Goal: Task Accomplishment & Management: Use online tool/utility

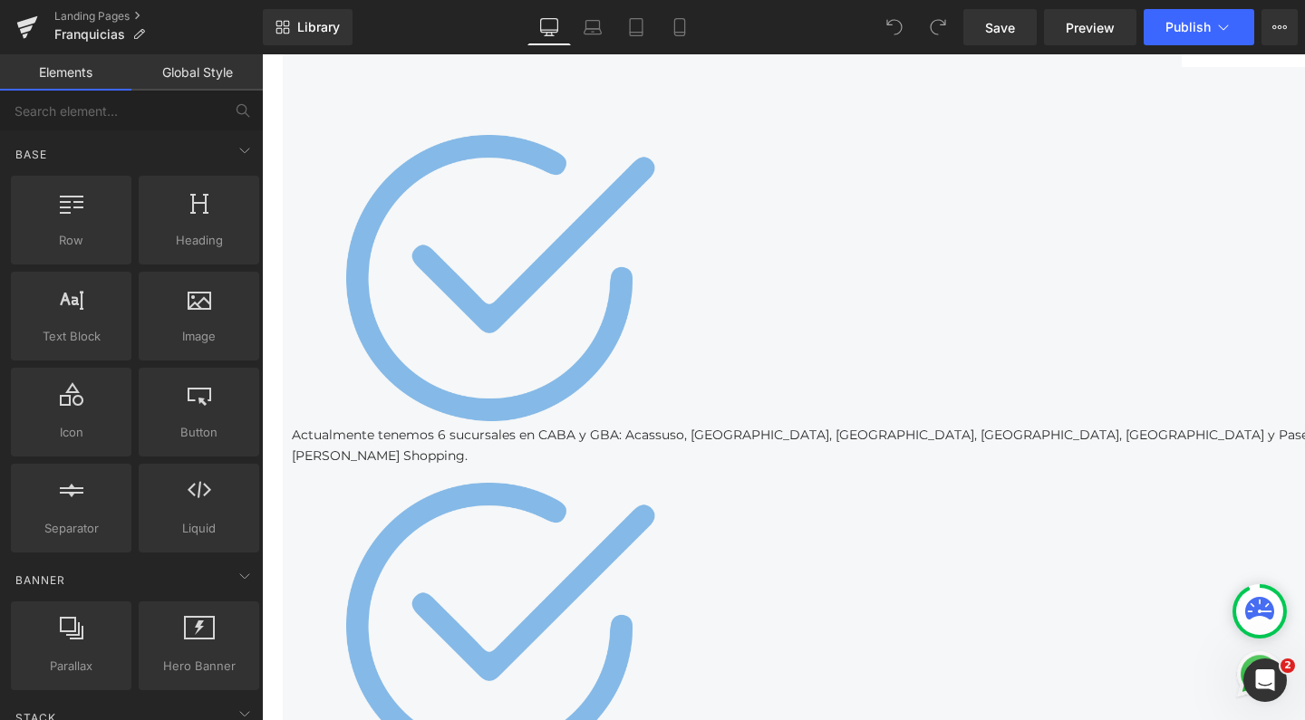
scroll to position [6184, 0]
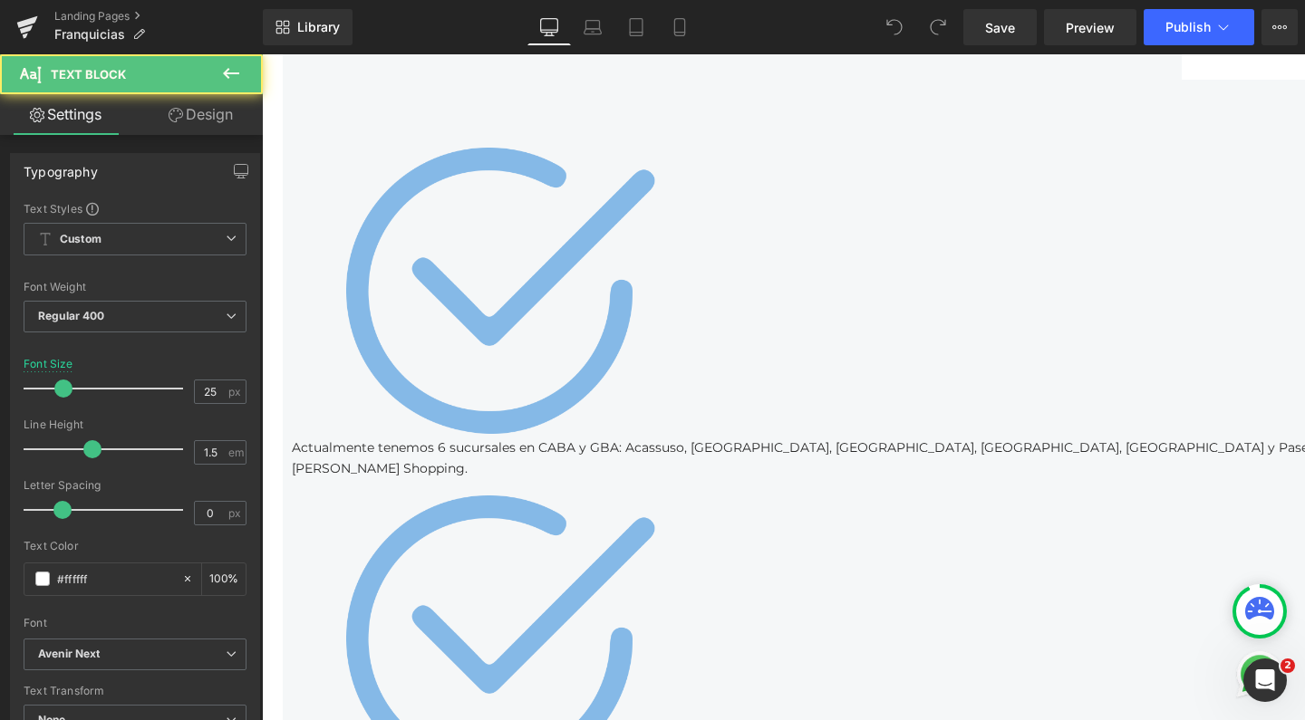
drag, startPoint x: 458, startPoint y: 252, endPoint x: 355, endPoint y: 231, distance: 104.5
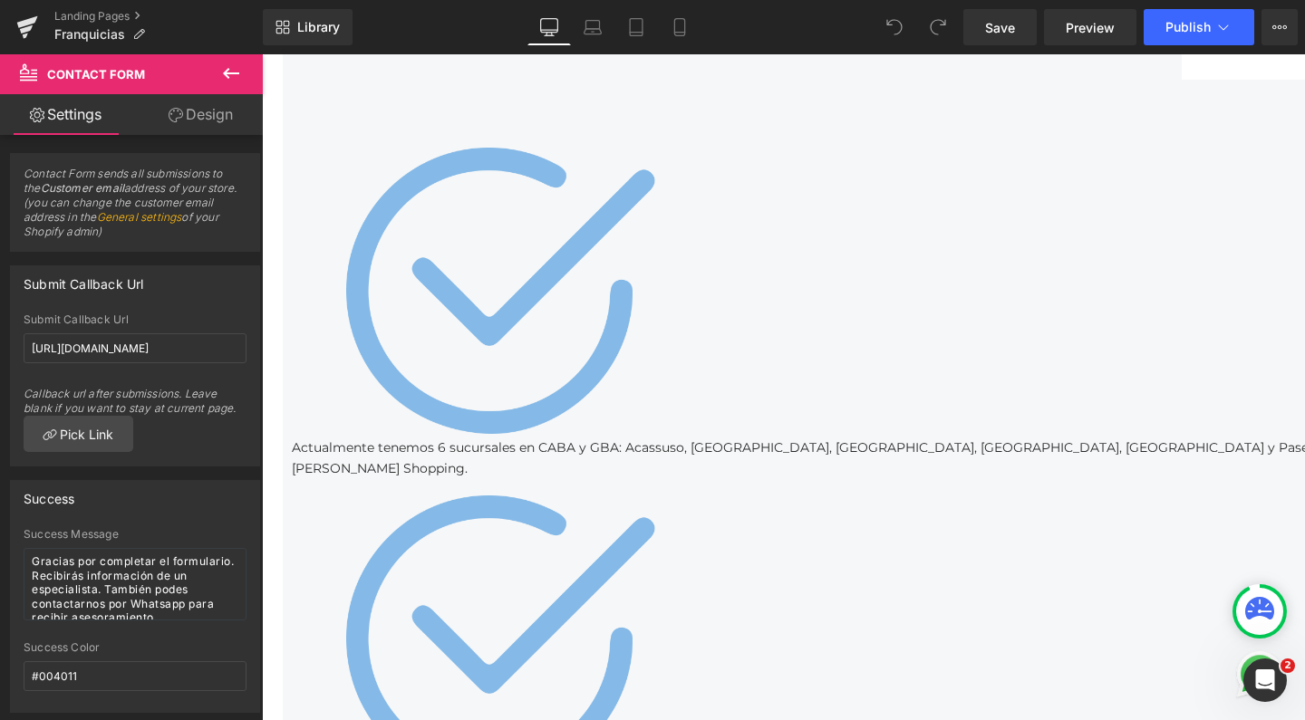
click at [262, 54] on icon at bounding box center [262, 54] width 0 height 0
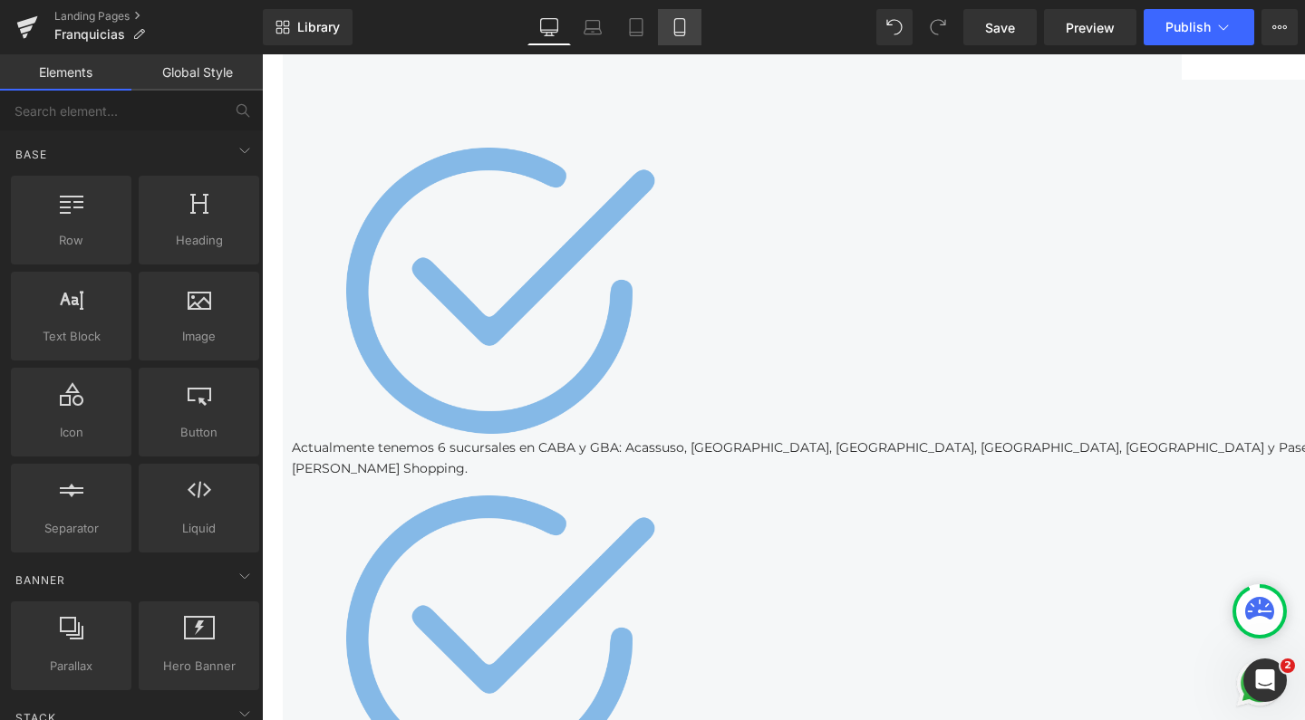
scroll to position [7123, 1025]
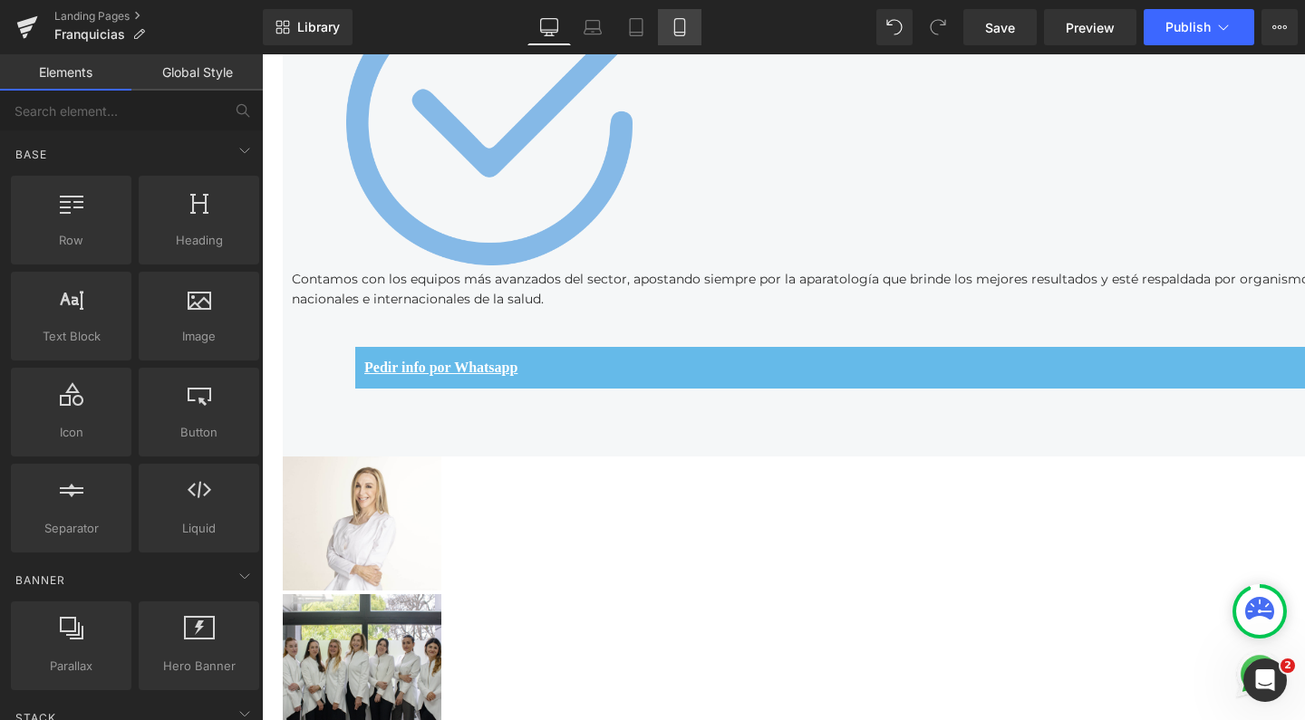
click at [682, 30] on icon at bounding box center [679, 27] width 18 height 18
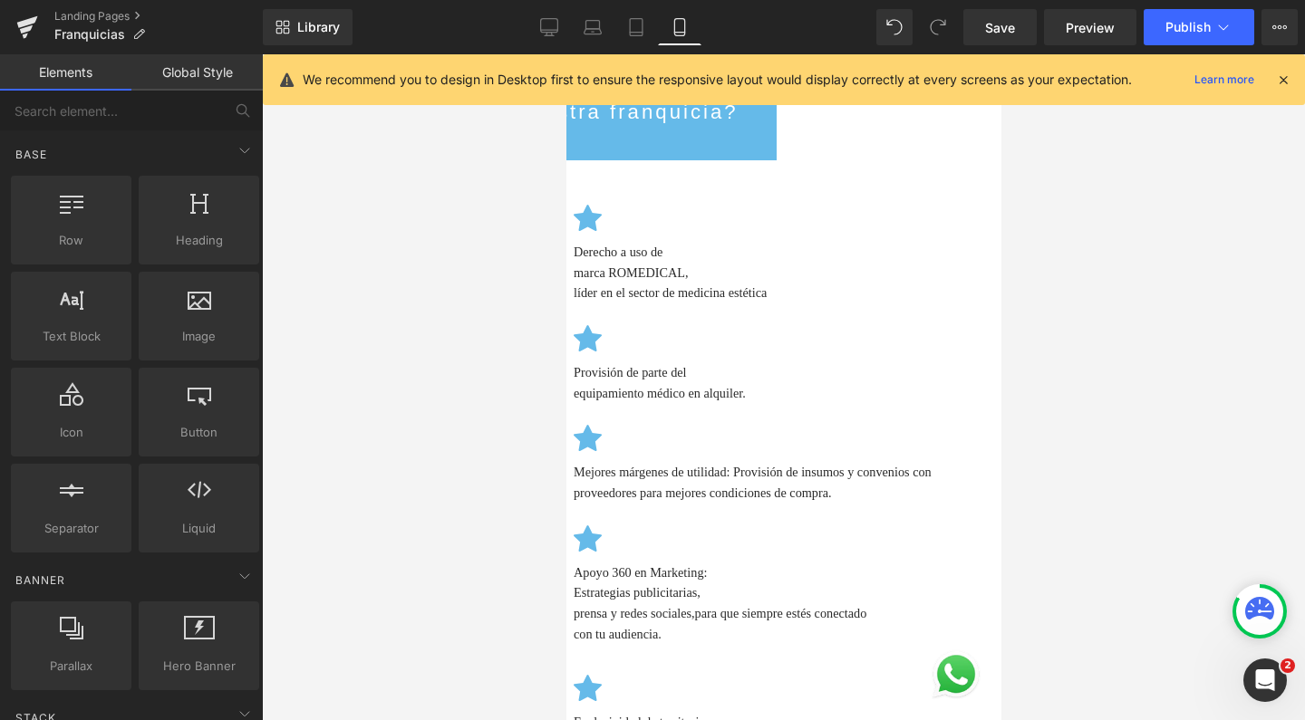
scroll to position [8887, 0]
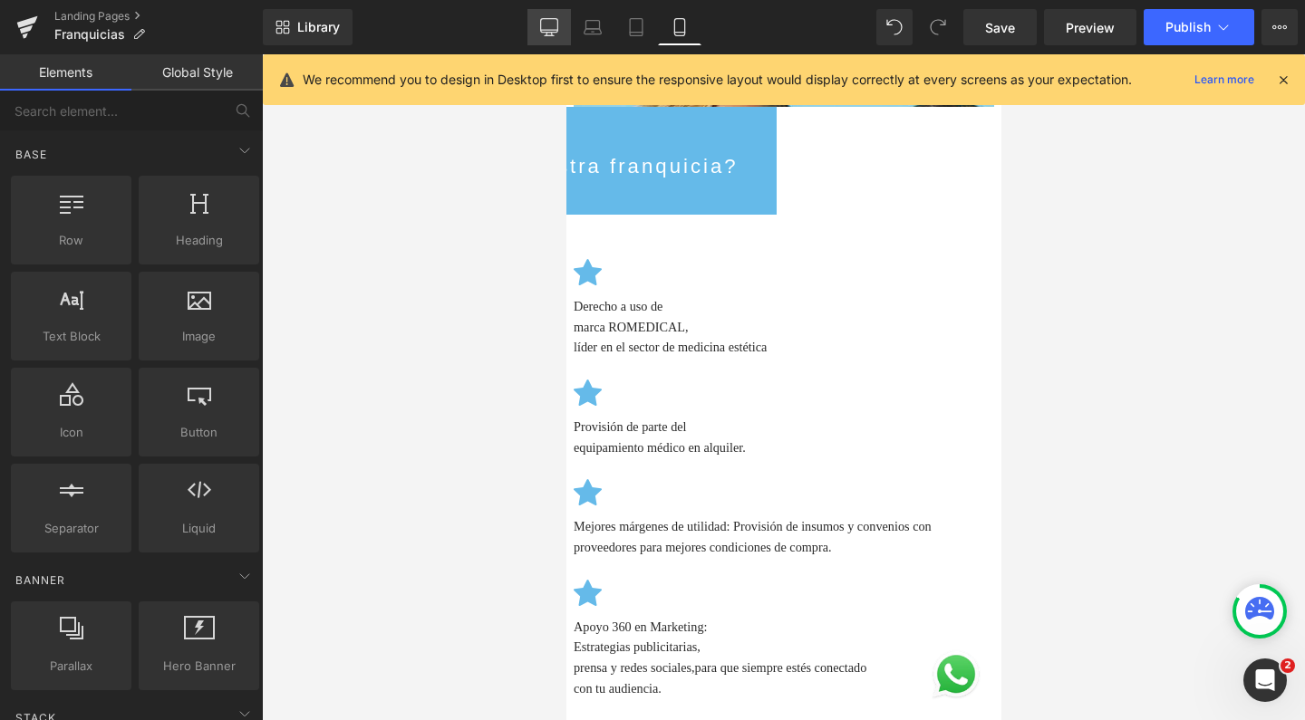
click at [542, 34] on icon at bounding box center [549, 27] width 18 height 18
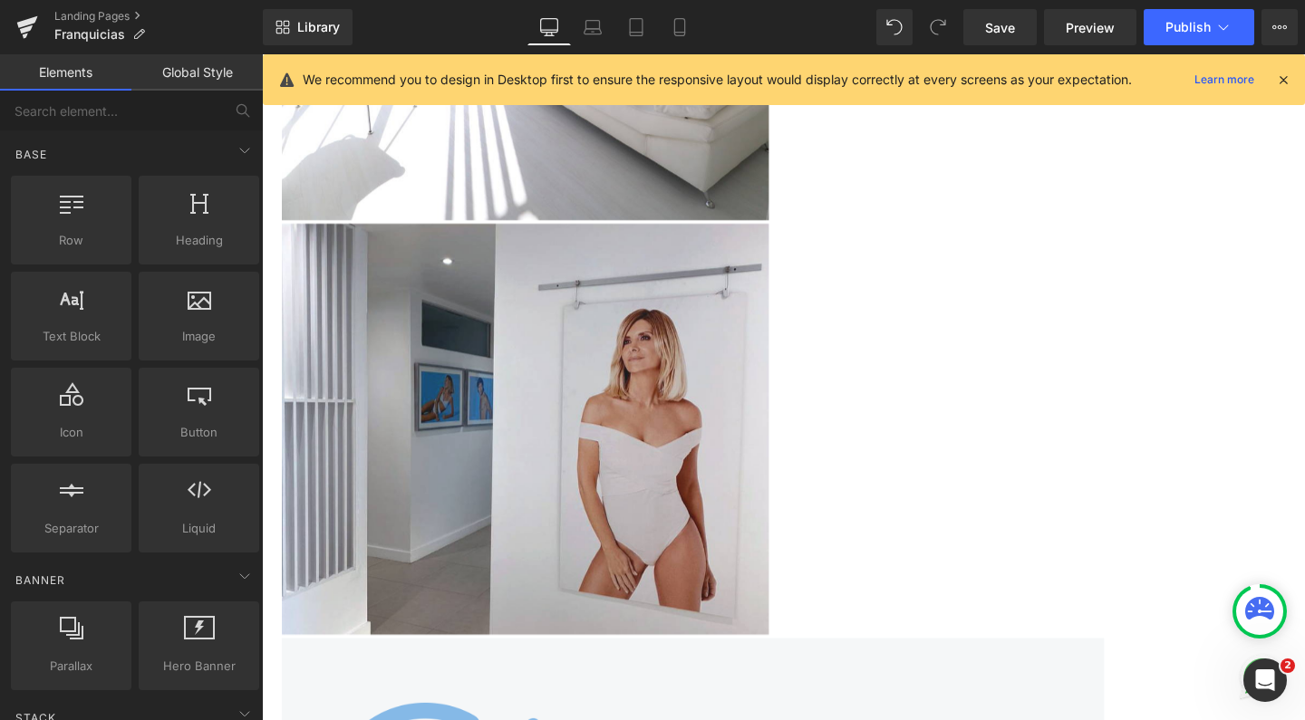
scroll to position [6035, 0]
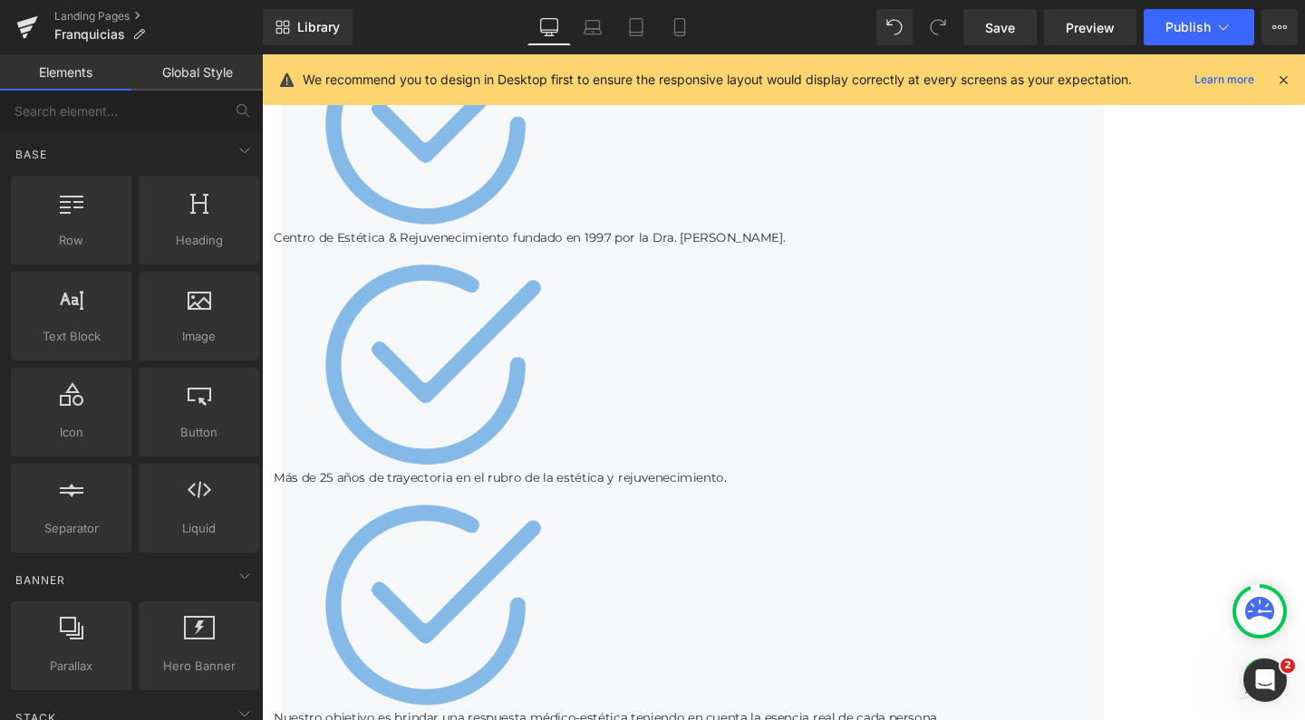
click at [1286, 711] on img at bounding box center [1313, 709] width 54 height 54
click at [138, 32] on icon at bounding box center [138, 34] width 13 height 13
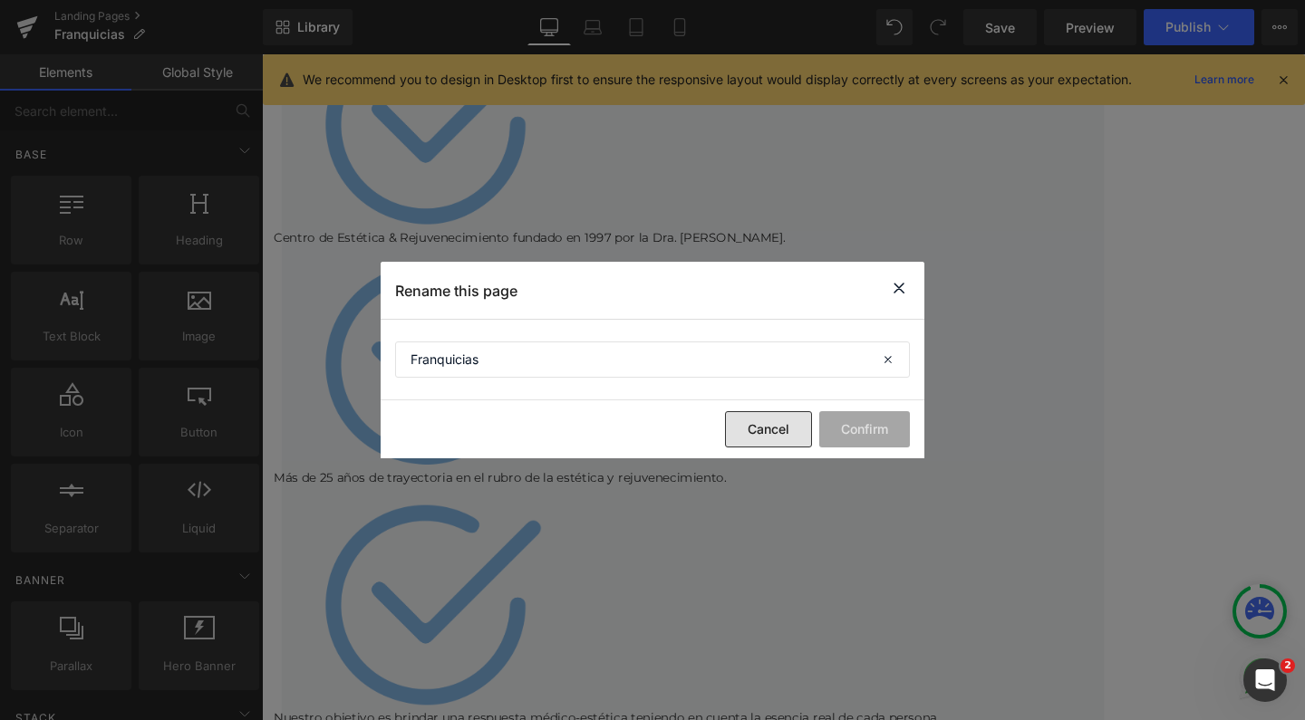
click at [770, 423] on button "Cancel" at bounding box center [768, 429] width 87 height 36
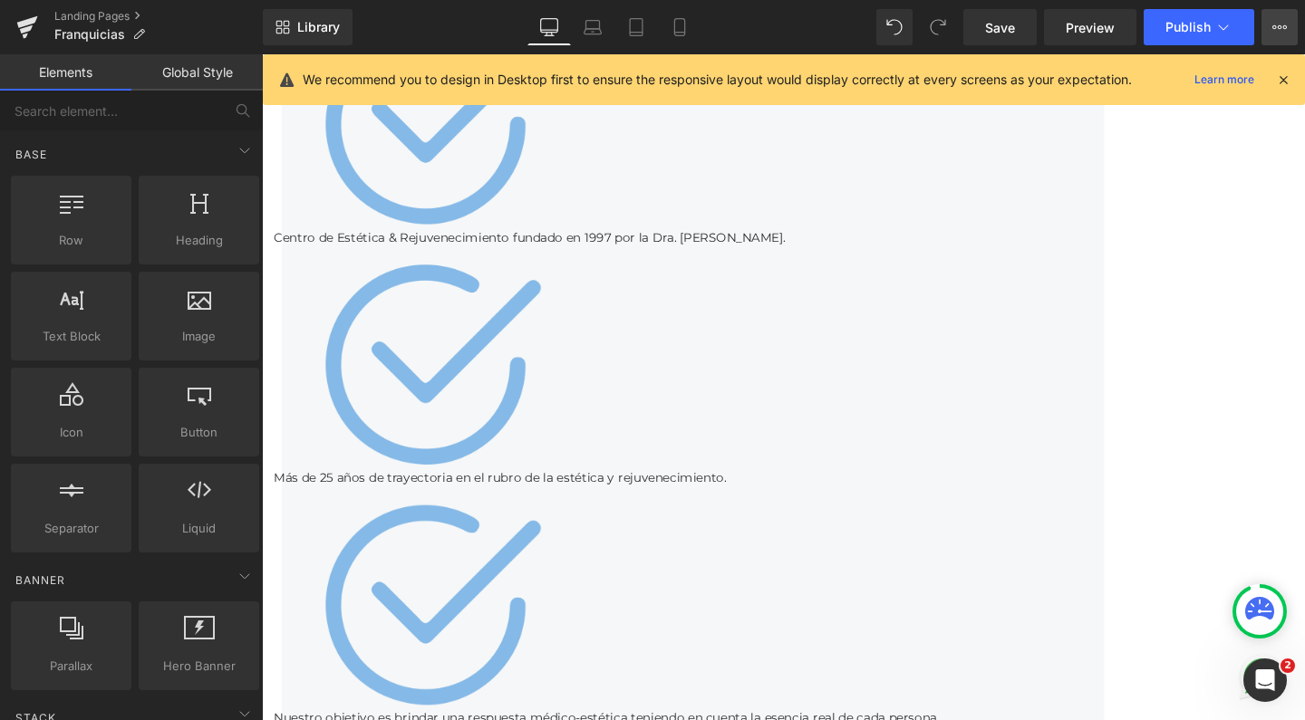
click at [1274, 30] on icon at bounding box center [1279, 27] width 14 height 14
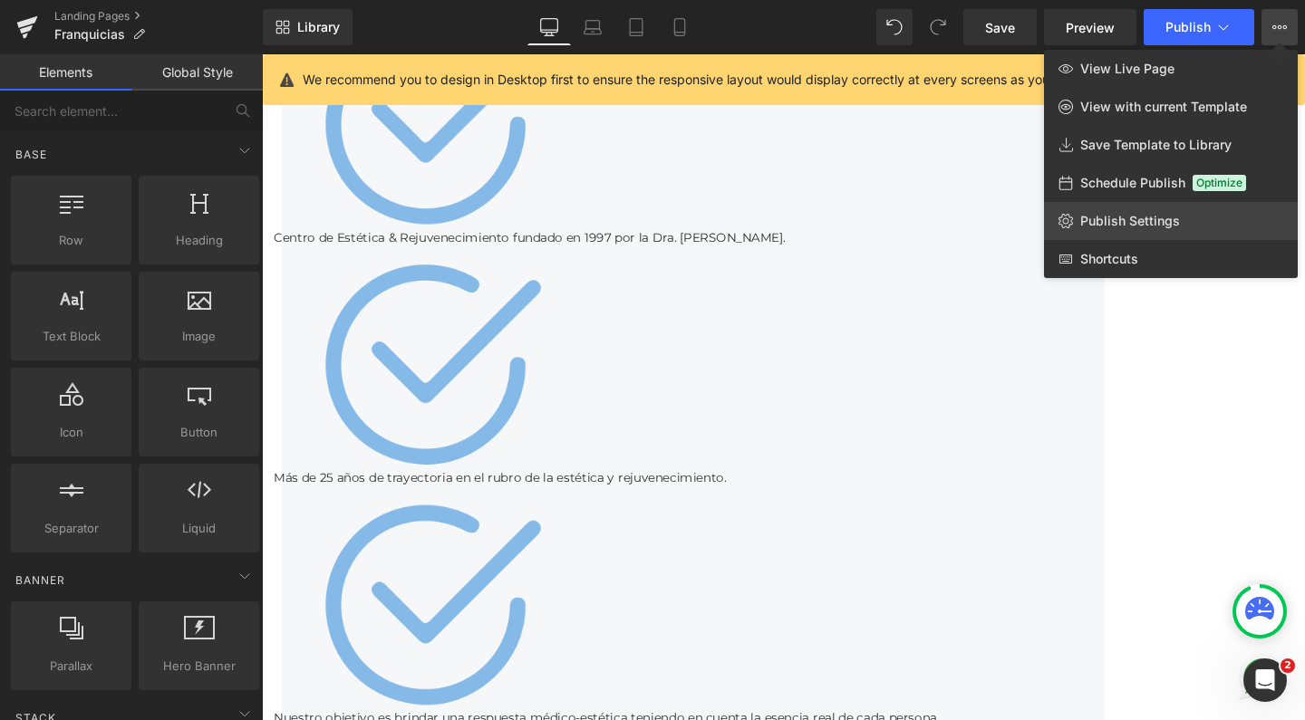
click at [1138, 224] on span "Publish Settings" at bounding box center [1130, 221] width 100 height 16
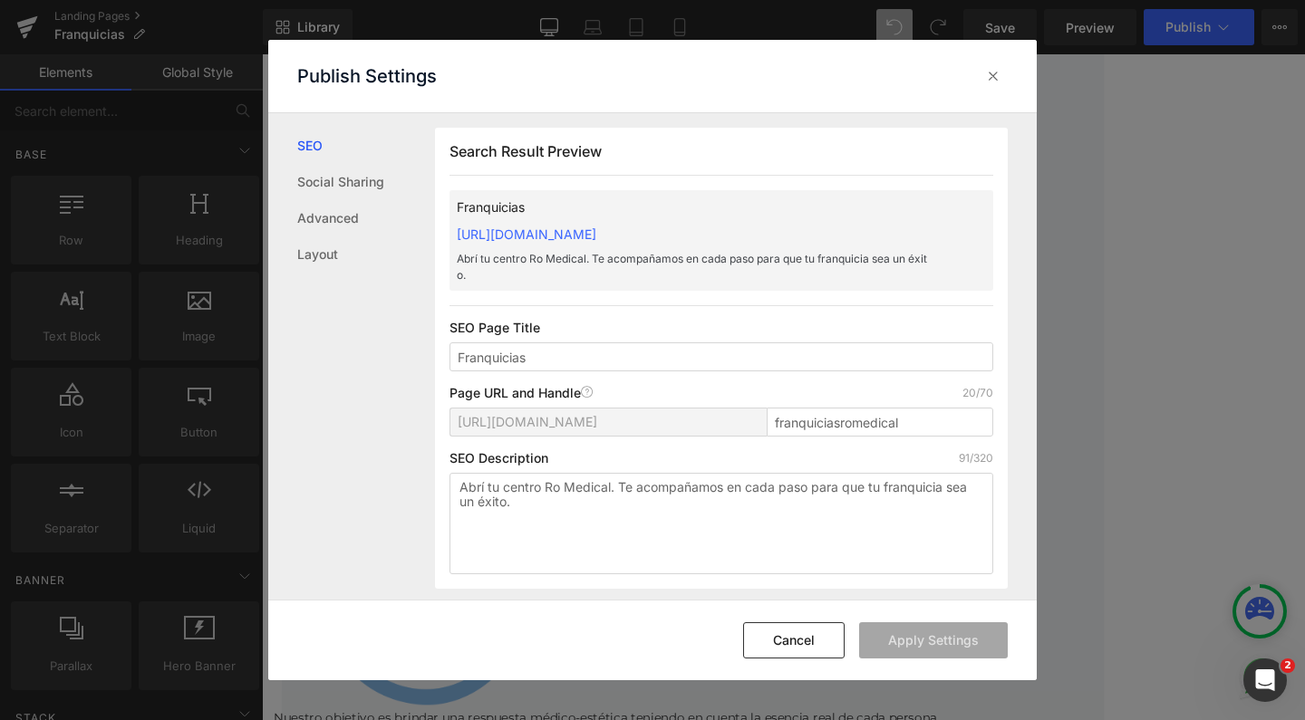
scroll to position [1, 0]
click at [319, 266] on link "Layout" at bounding box center [366, 254] width 138 height 36
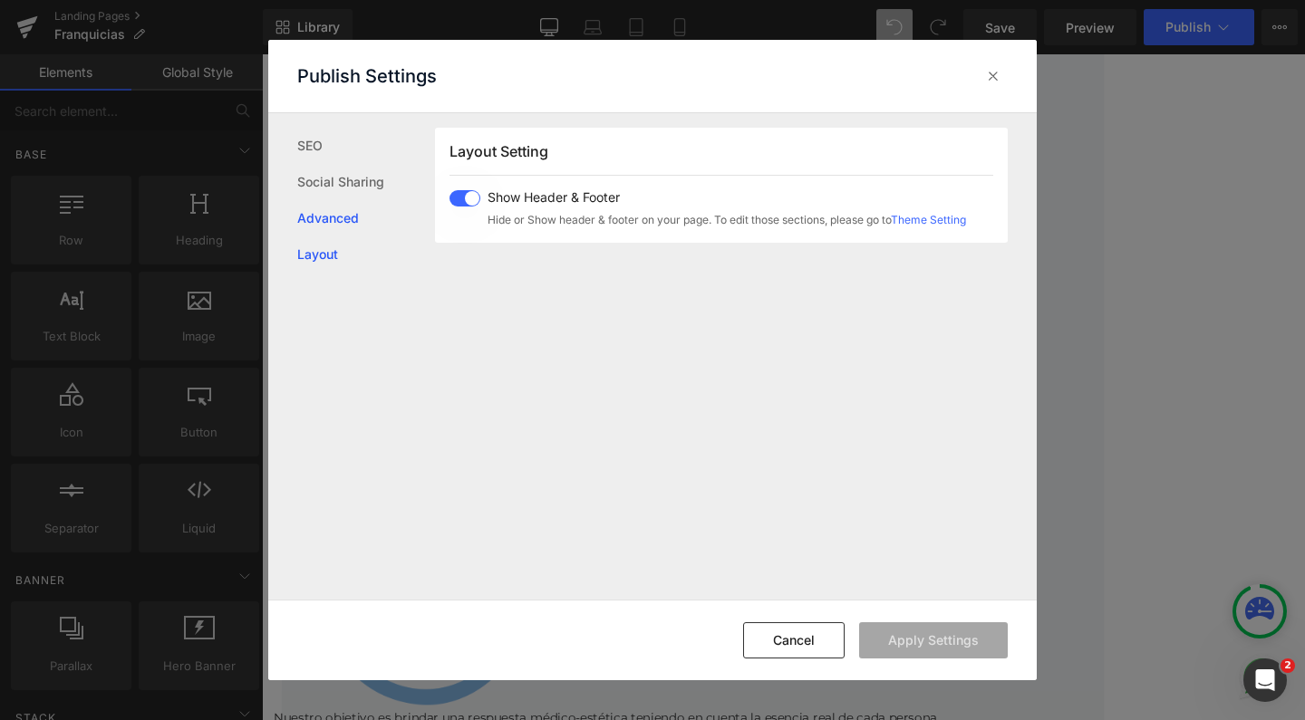
click at [327, 228] on link "Advanced" at bounding box center [366, 218] width 138 height 36
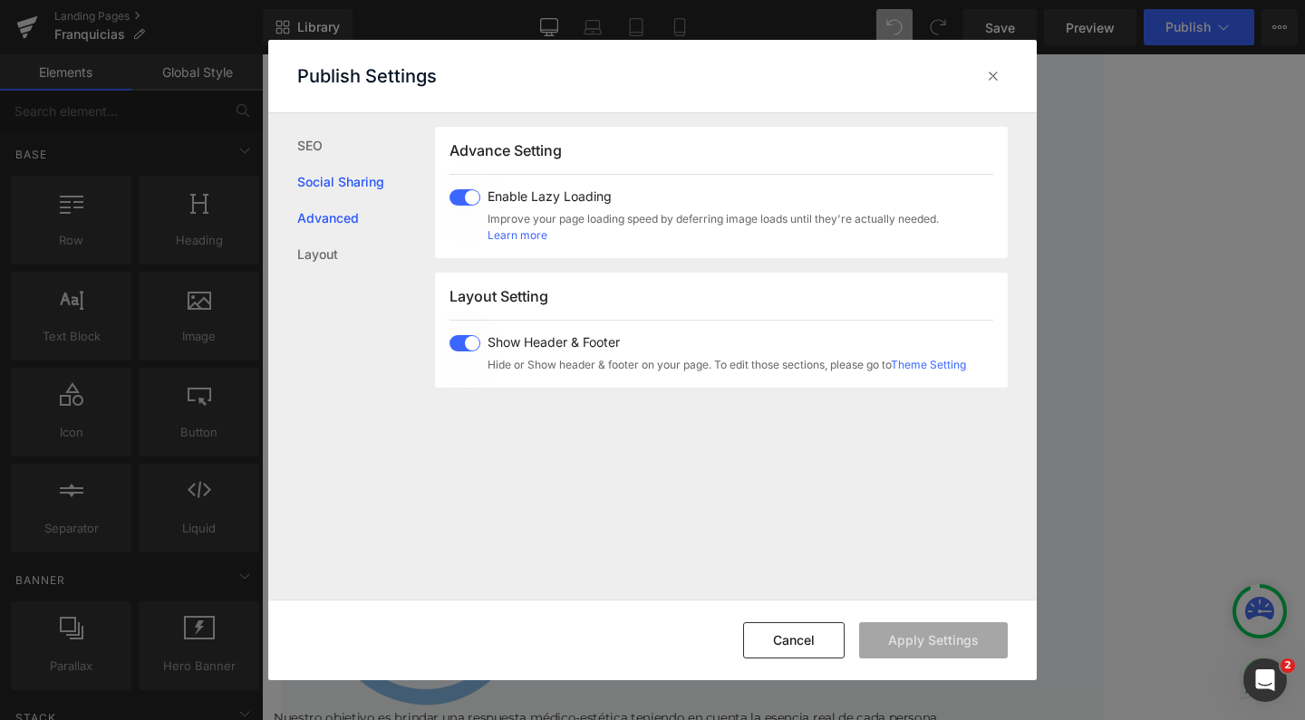
click at [338, 170] on link "Social Sharing" at bounding box center [366, 182] width 138 height 36
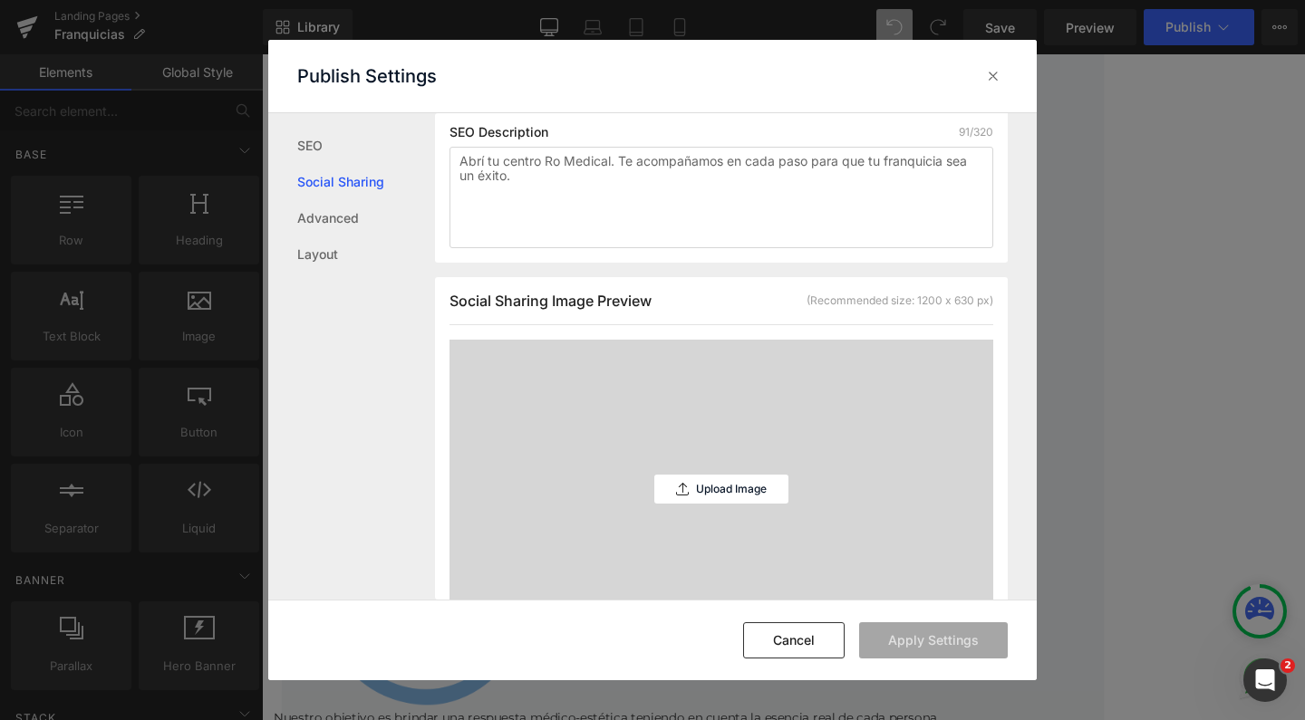
scroll to position [0, 0]
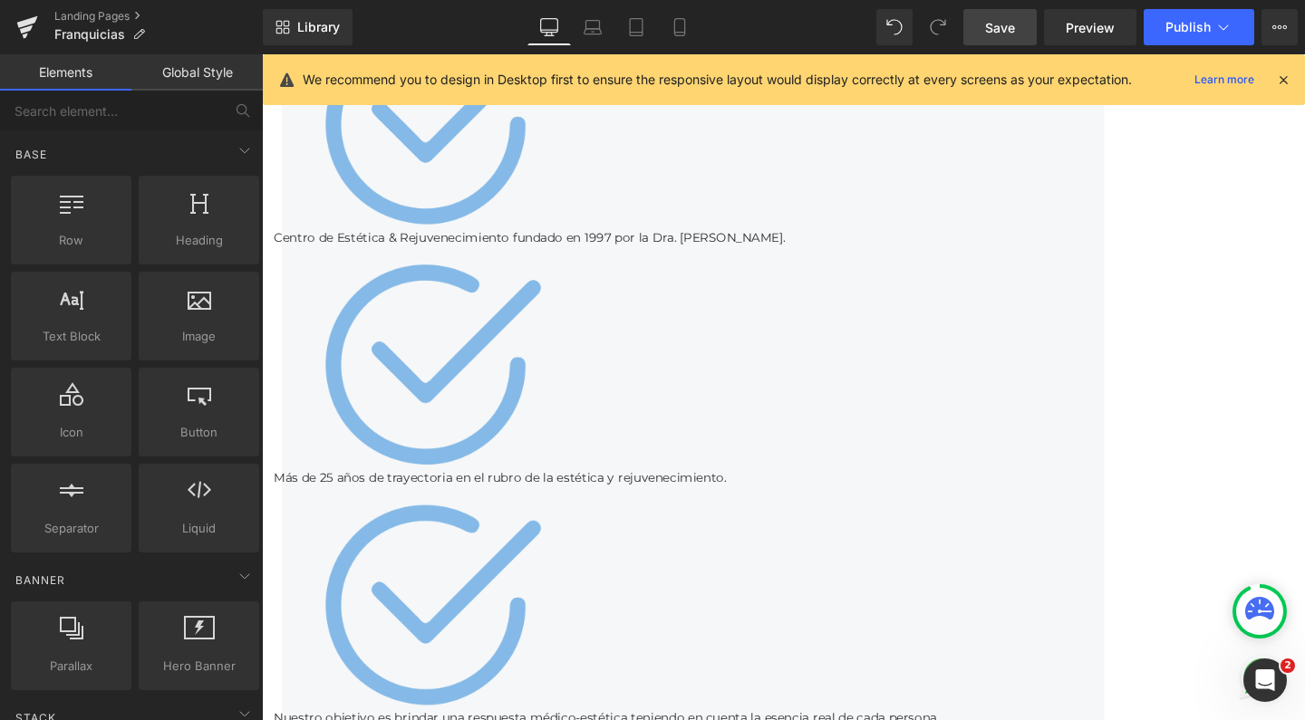
click at [1001, 32] on span "Save" at bounding box center [1000, 27] width 30 height 19
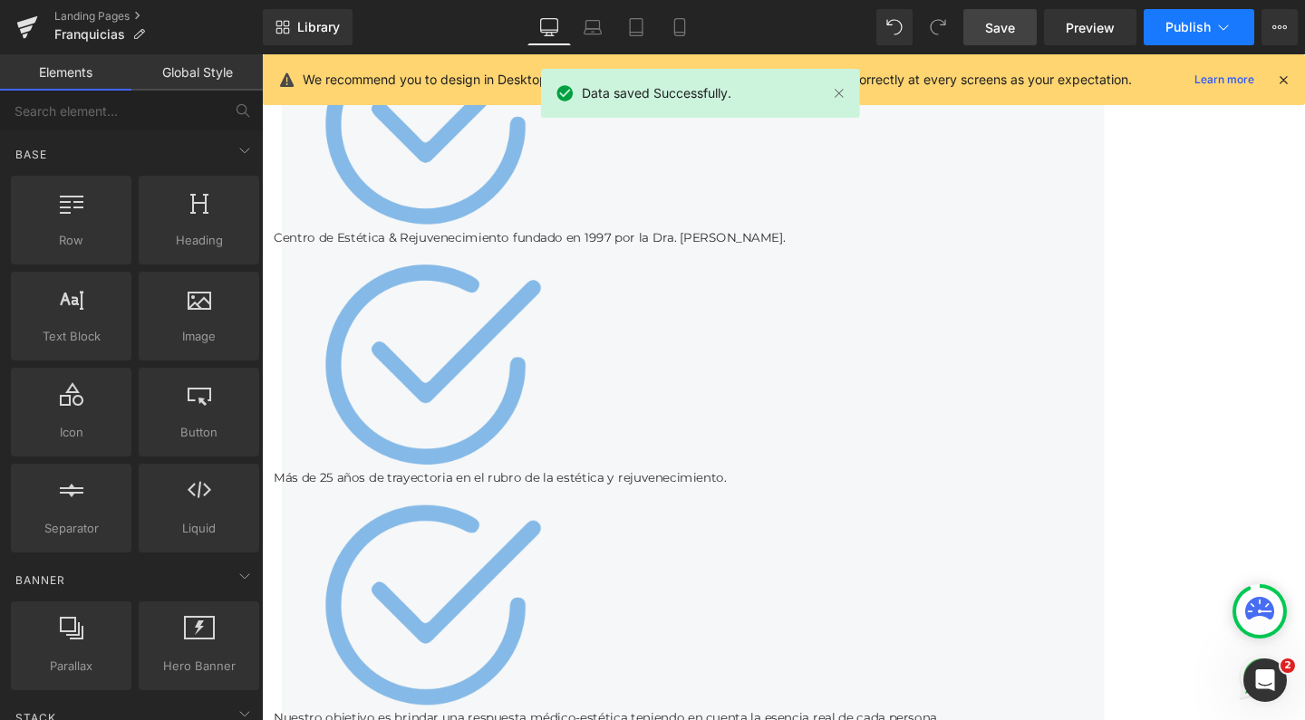
click at [1173, 22] on span "Publish" at bounding box center [1187, 27] width 45 height 14
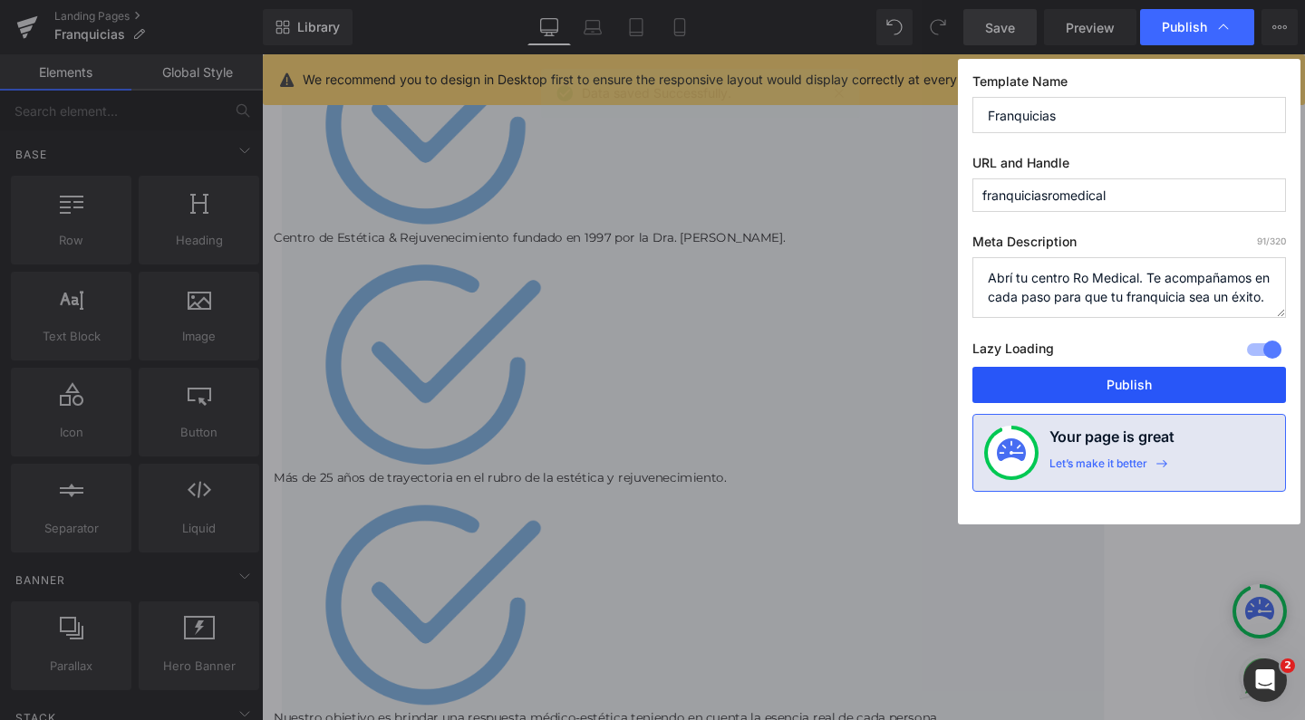
click at [1079, 378] on button "Publish" at bounding box center [1128, 385] width 313 height 36
